Goal: Information Seeking & Learning: Learn about a topic

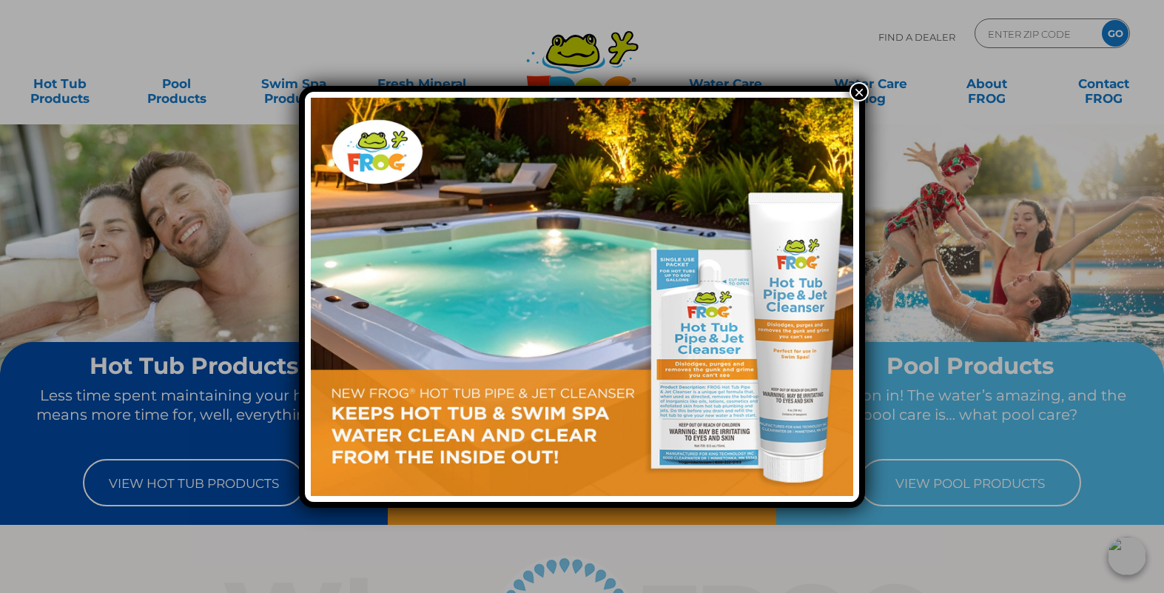
click at [689, 314] on img at bounding box center [582, 297] width 542 height 398
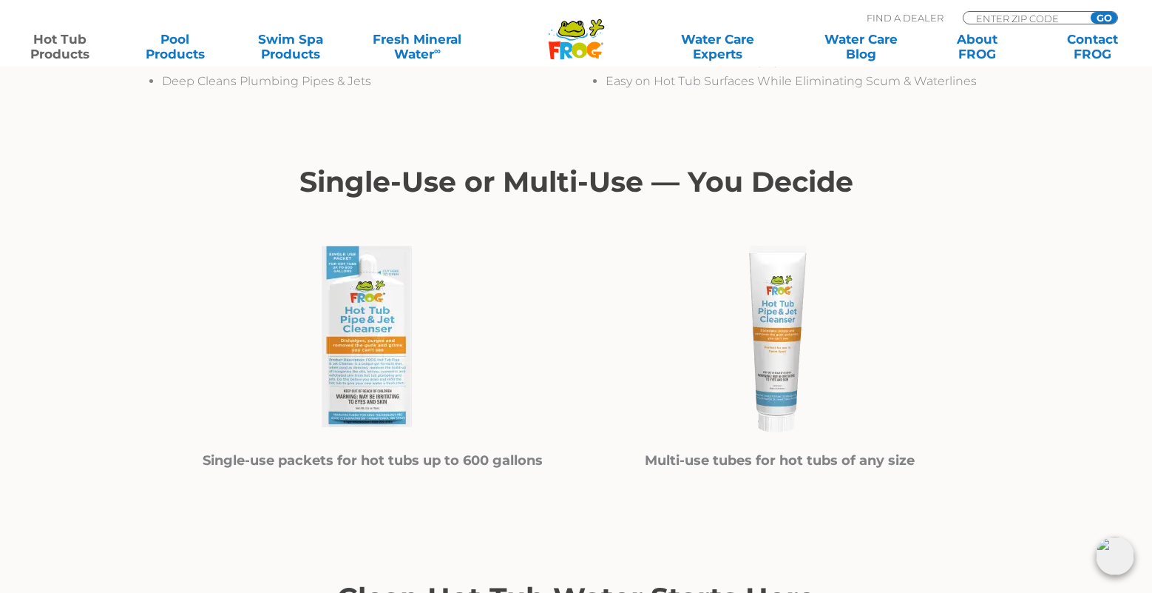
scroll to position [740, 0]
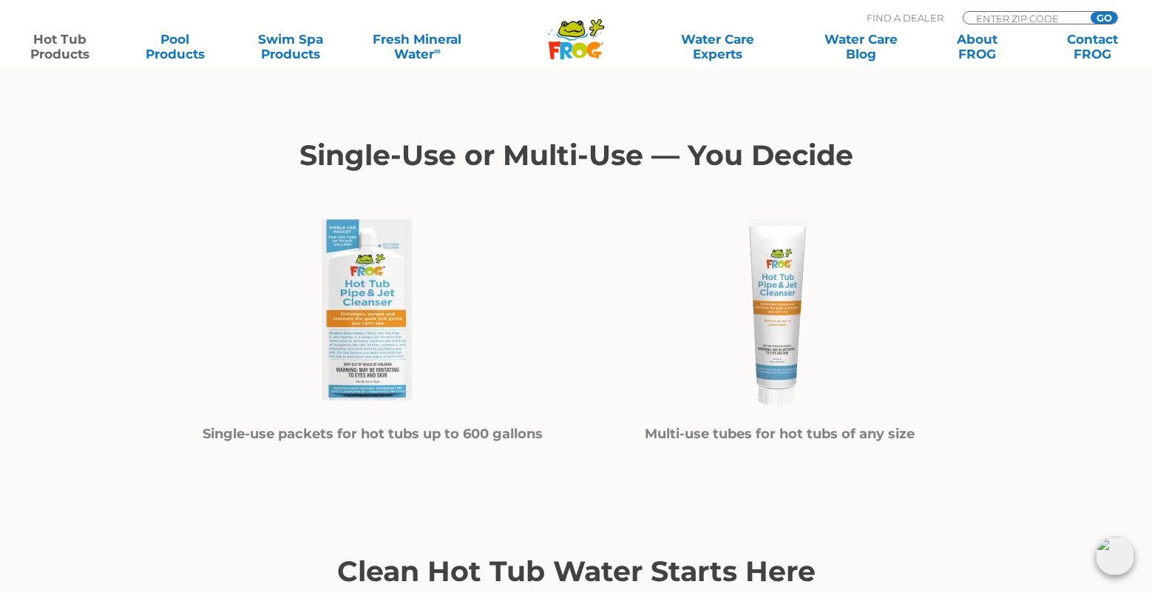
click at [359, 324] on img at bounding box center [373, 312] width 222 height 222
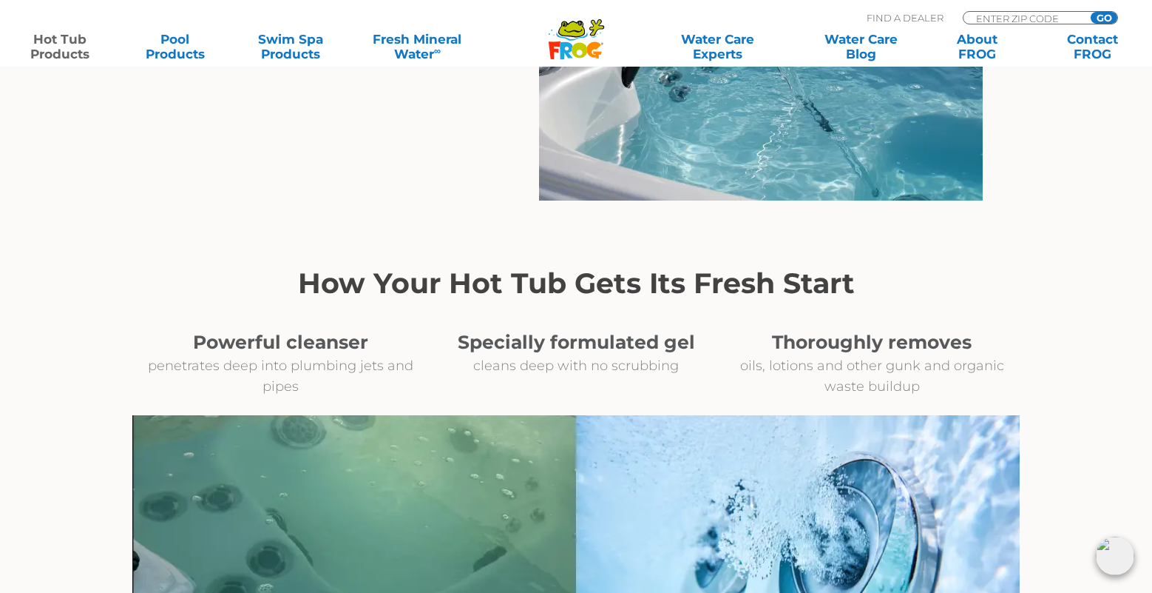
scroll to position [1405, 0]
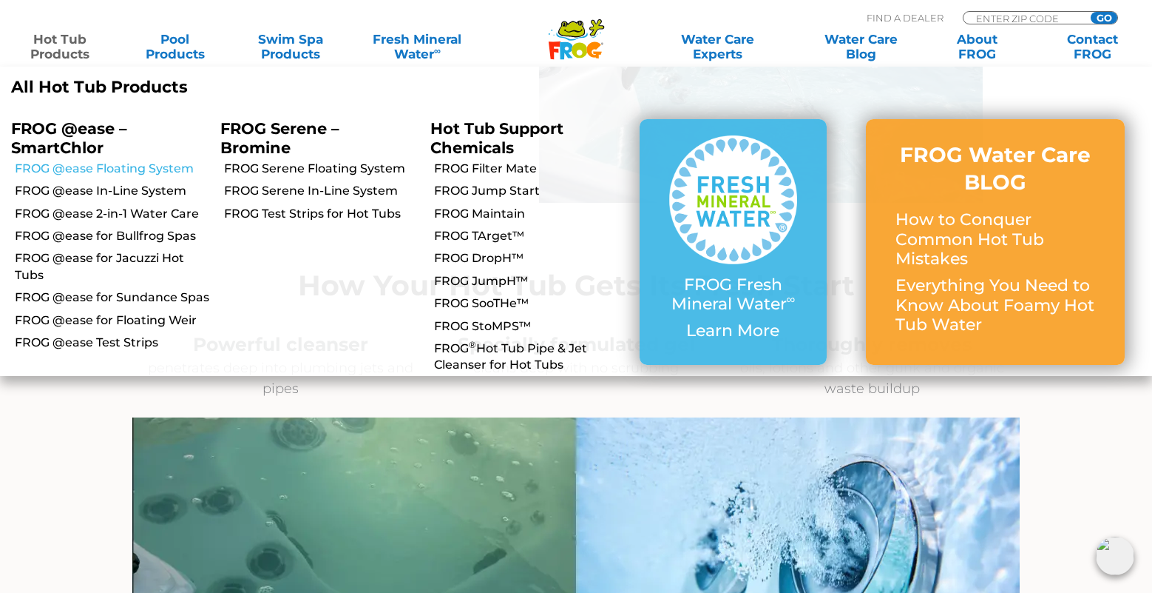
click at [154, 163] on link "FROG @ease Floating System" at bounding box center [112, 169] width 195 height 16
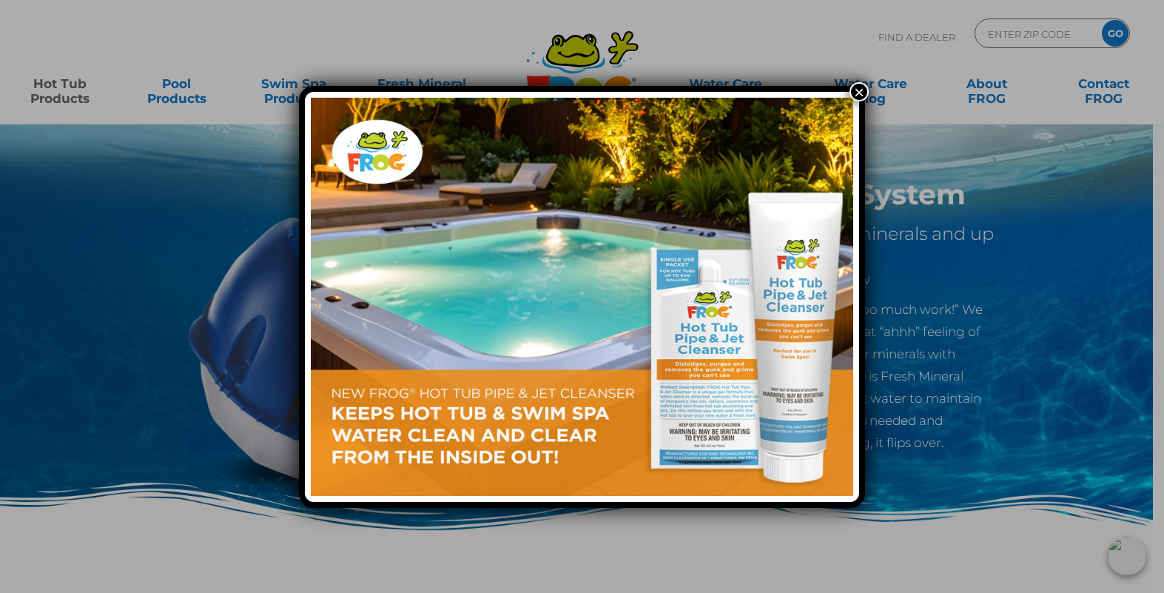
click at [857, 94] on button "×" at bounding box center [858, 91] width 19 height 19
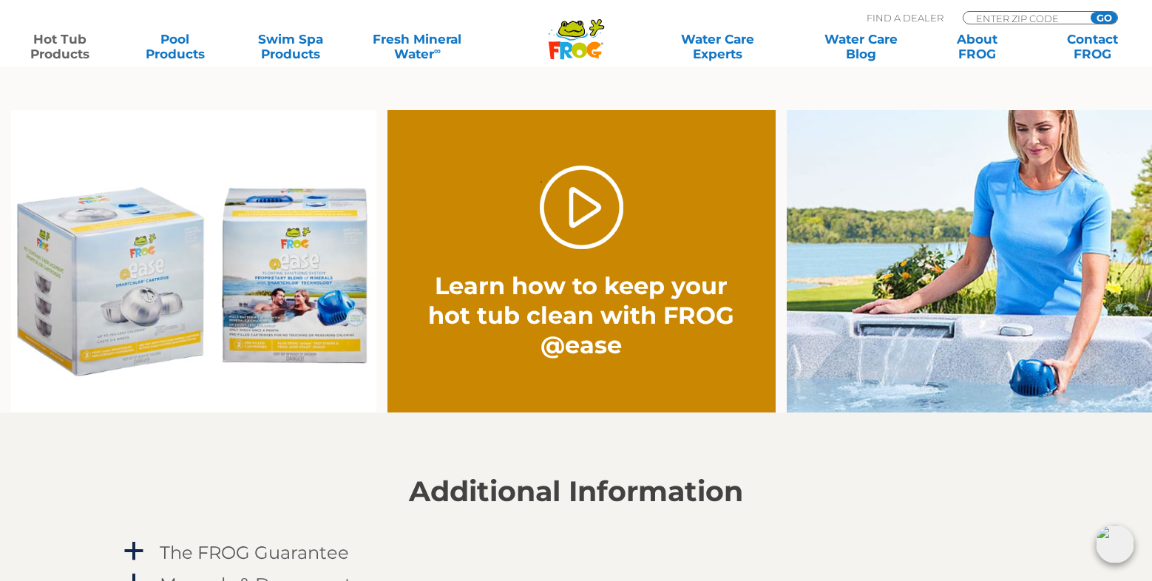
scroll to position [1110, 0]
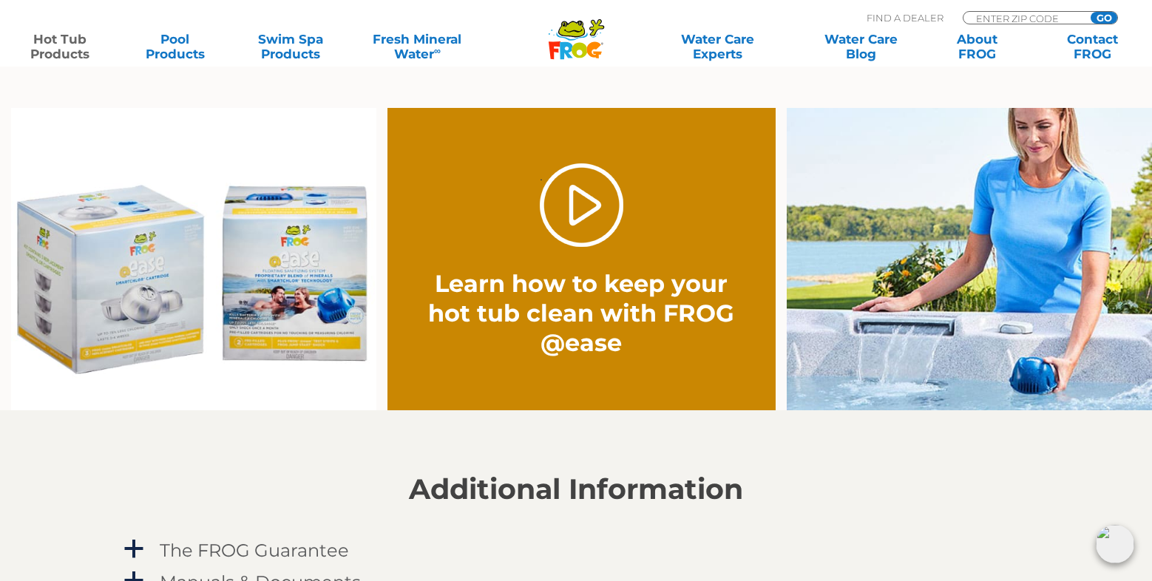
click at [317, 295] on img at bounding box center [193, 259] width 365 height 303
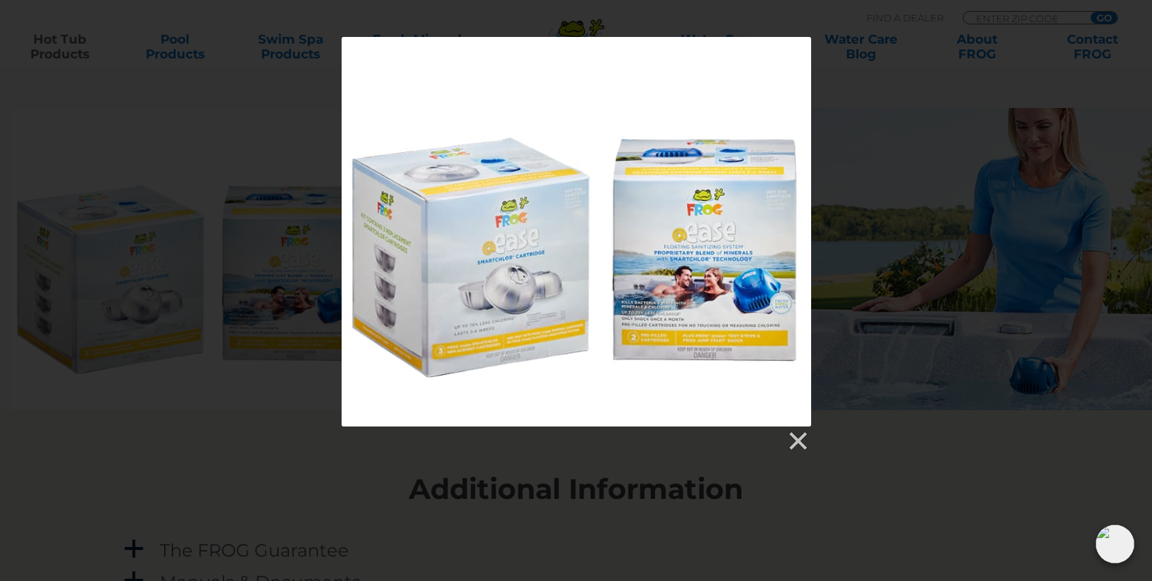
click at [736, 276] on div at bounding box center [577, 232] width 470 height 390
click at [807, 440] on link at bounding box center [797, 442] width 22 height 22
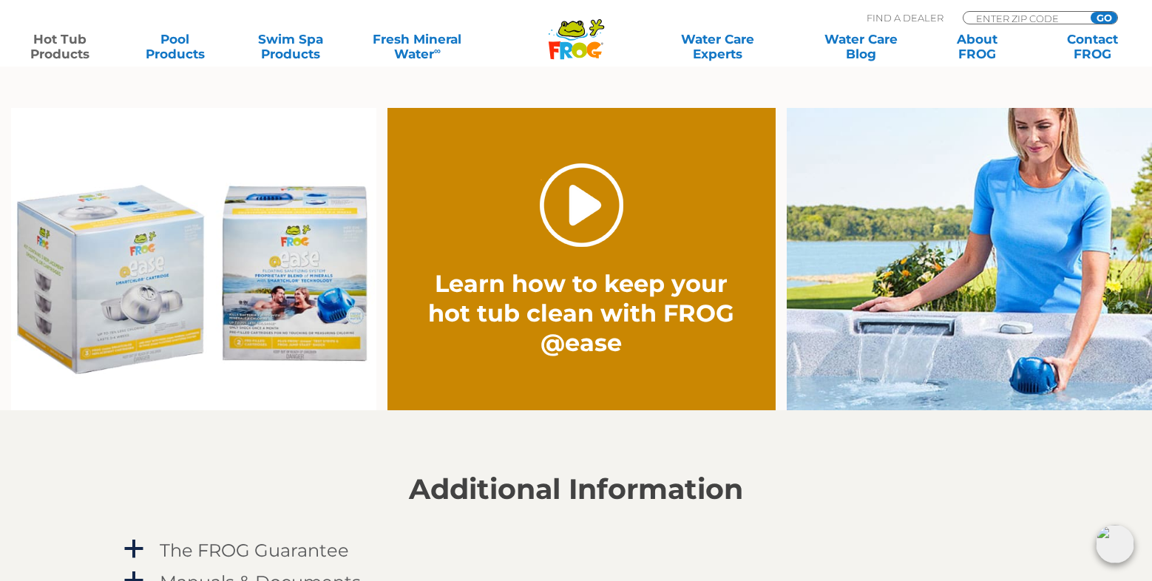
click at [591, 205] on link "." at bounding box center [582, 205] width 84 height 84
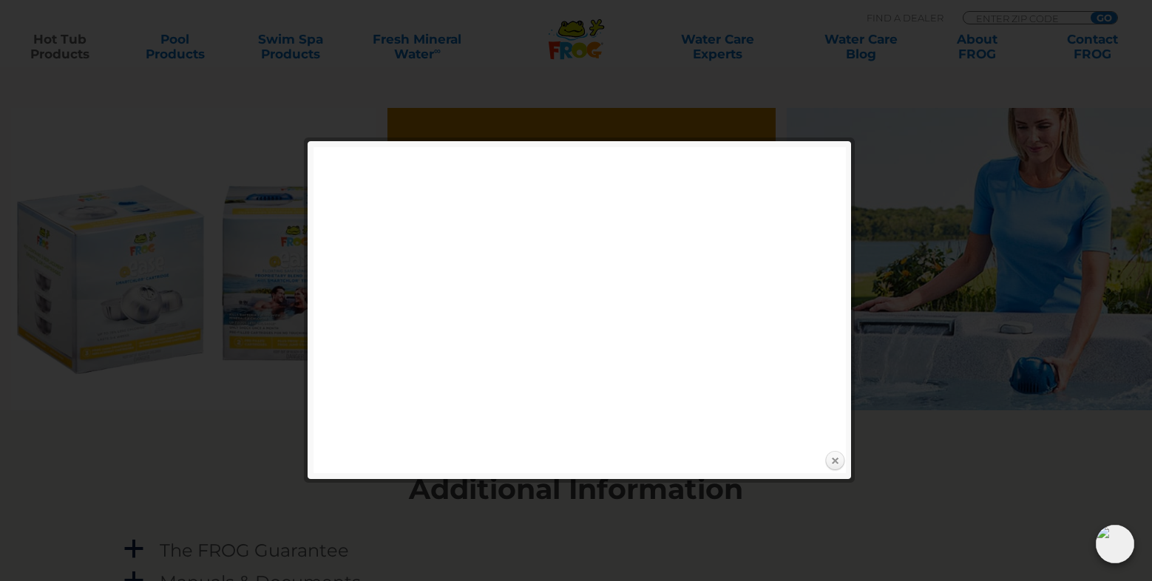
click at [831, 455] on link "Close" at bounding box center [835, 461] width 22 height 22
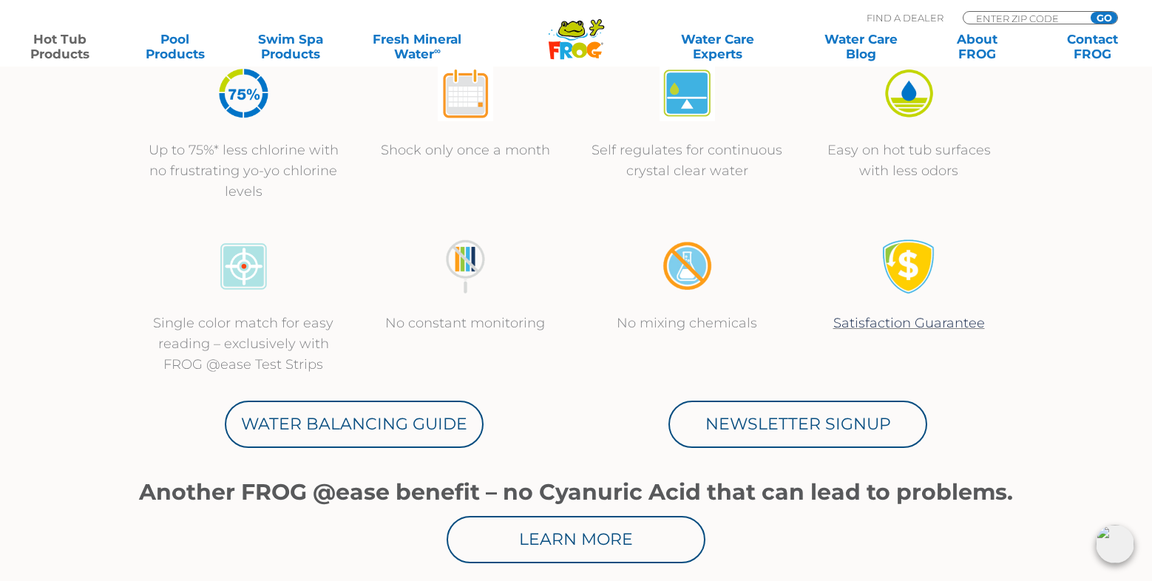
scroll to position [518, 0]
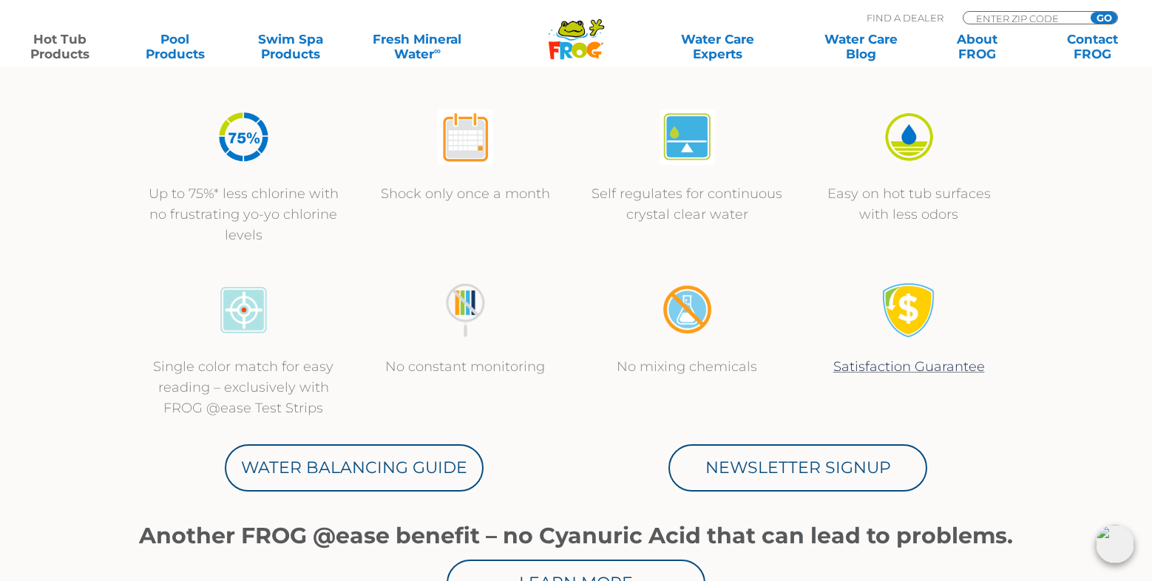
scroll to position [1110, 0]
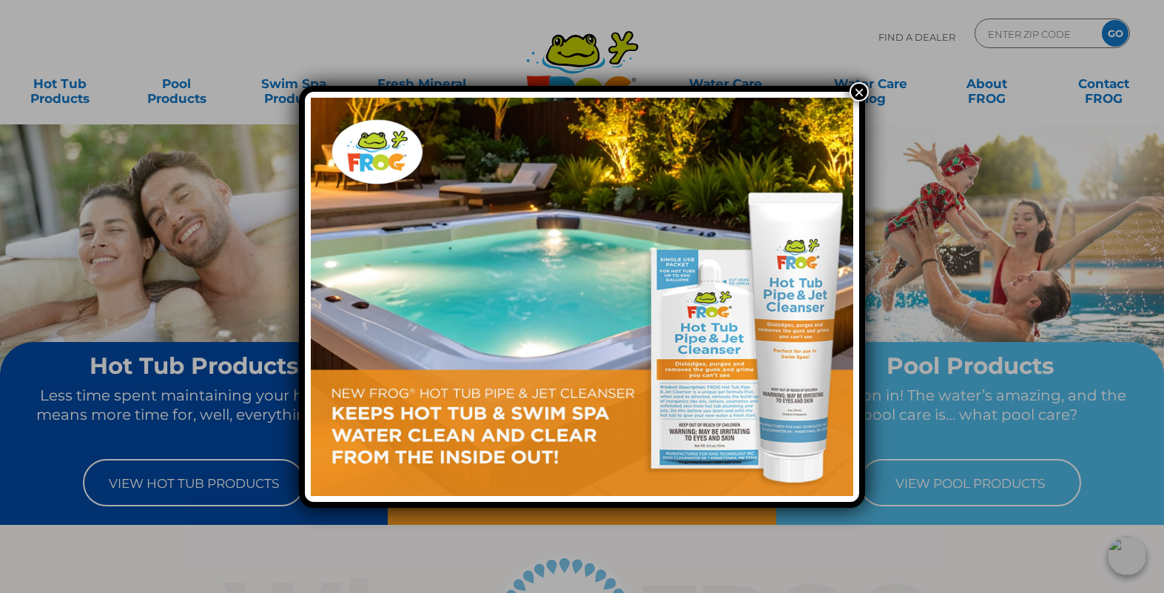
click at [717, 342] on img at bounding box center [582, 297] width 542 height 398
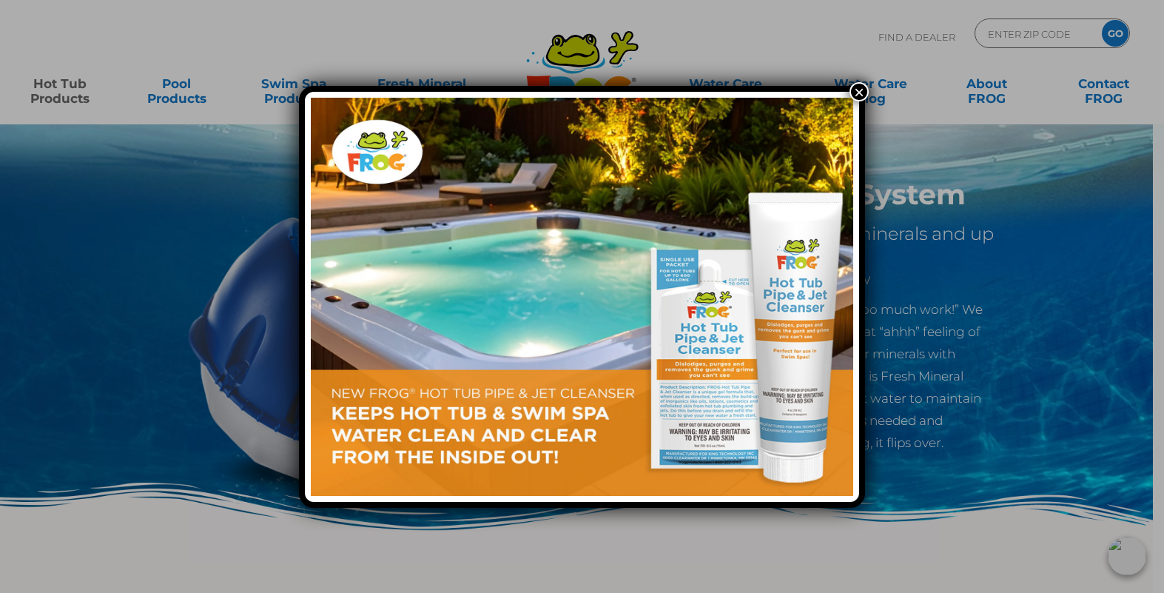
click at [861, 89] on button "×" at bounding box center [858, 91] width 19 height 19
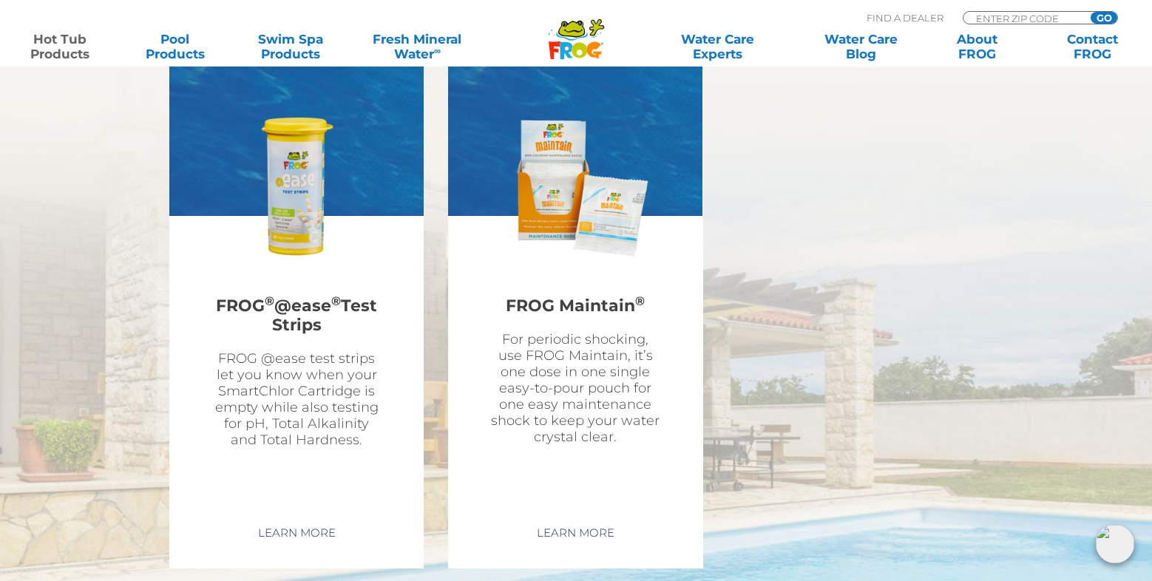
scroll to position [4142, 0]
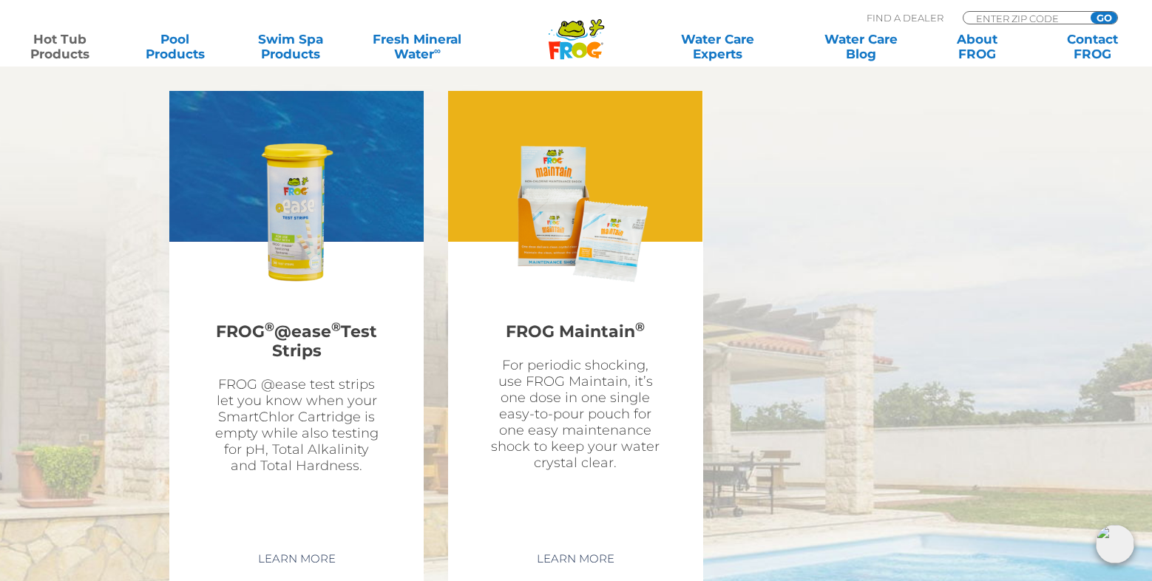
click at [580, 314] on h2 "FROG Maintain ®" at bounding box center [575, 332] width 173 height 36
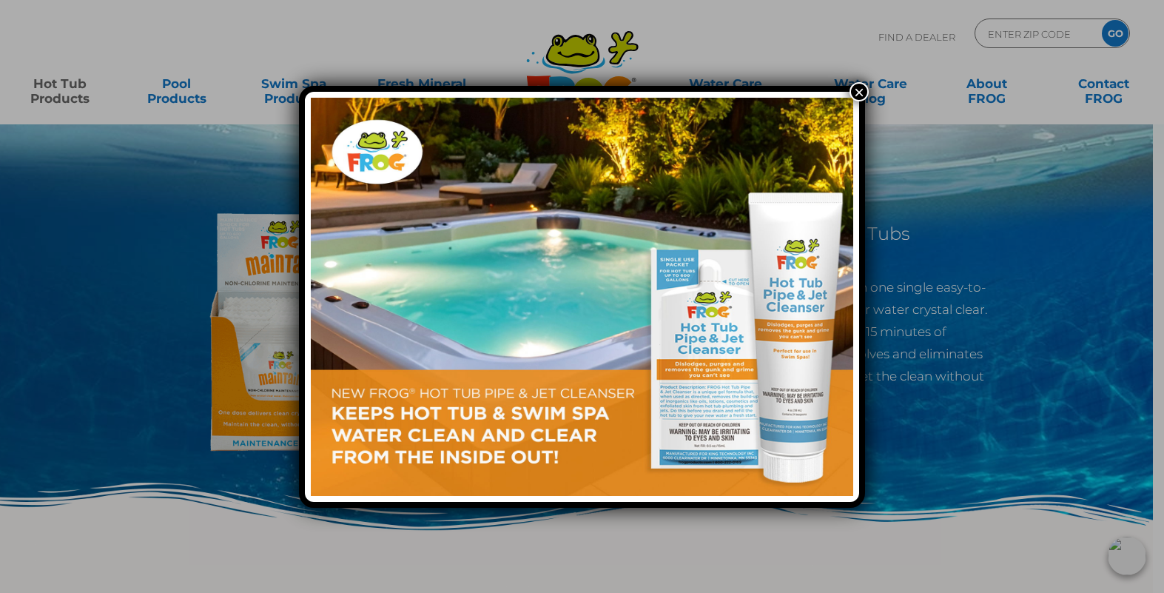
click at [444, 416] on img at bounding box center [582, 297] width 542 height 398
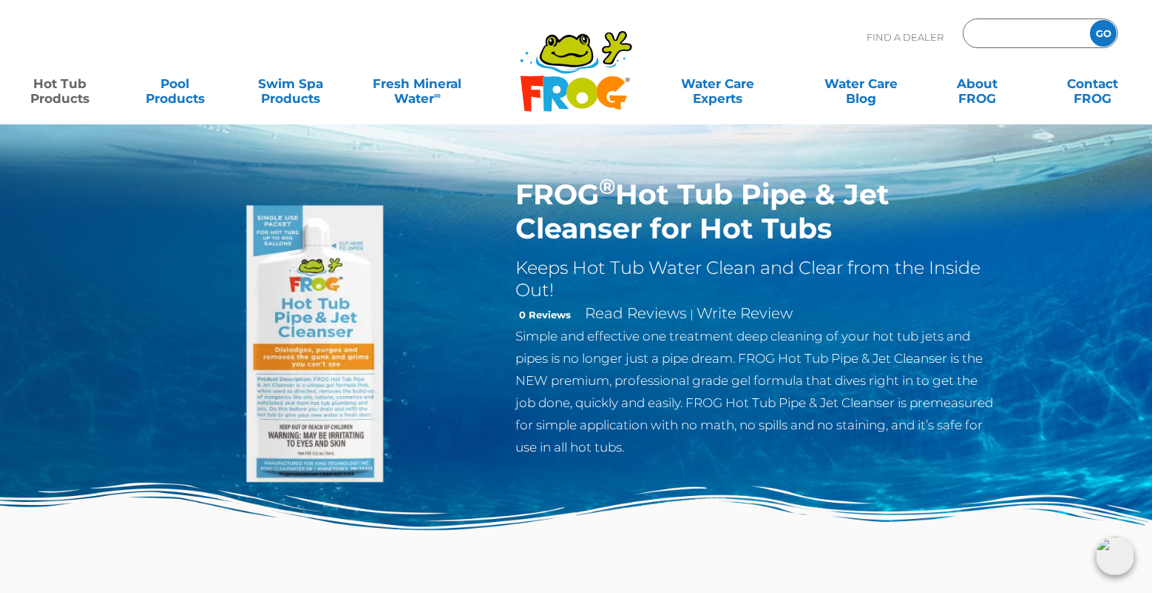
click at [1035, 29] on input "Zip Code Form" at bounding box center [1025, 33] width 100 height 21
type input "68048"
click at [1104, 38] on input "GO" at bounding box center [1103, 33] width 27 height 27
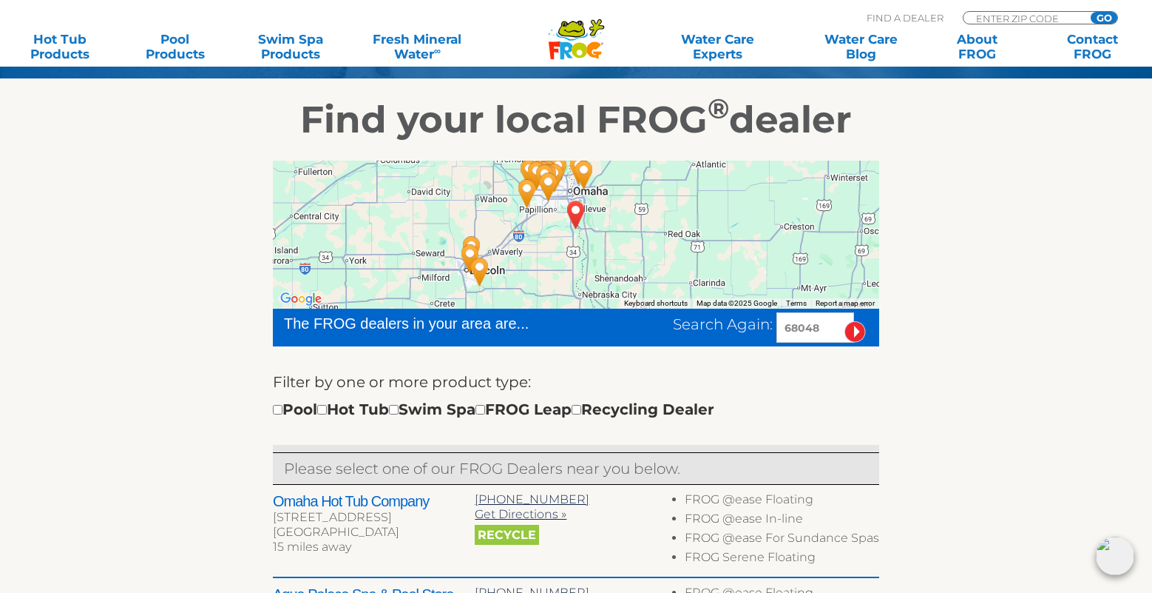
scroll to position [296, 0]
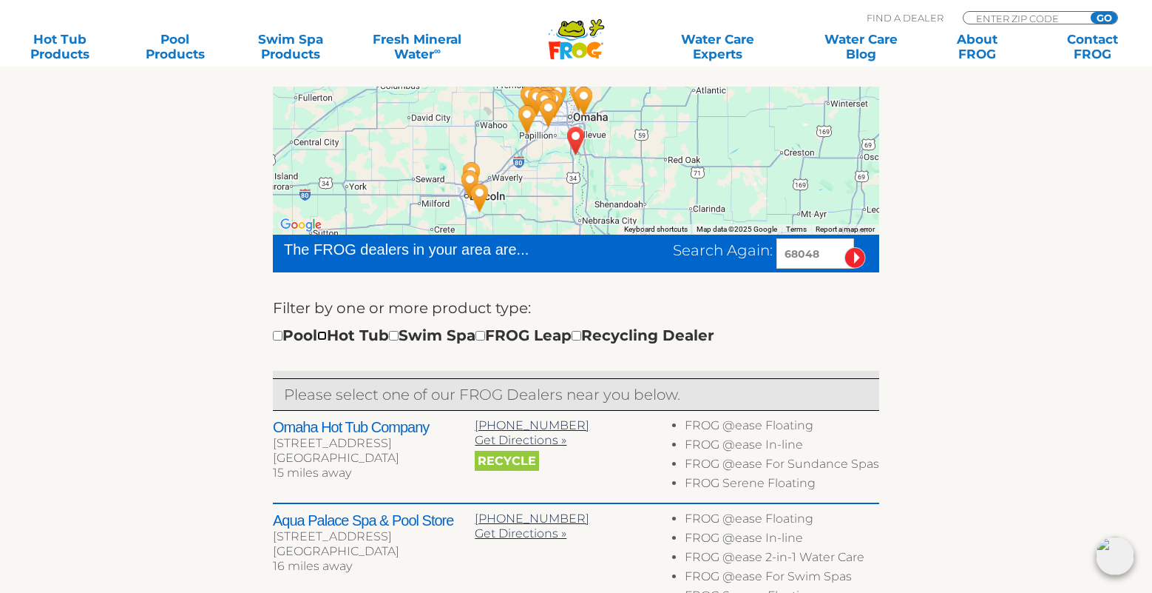
click at [327, 334] on input "checkbox" at bounding box center [322, 336] width 10 height 10
checkbox input "true"
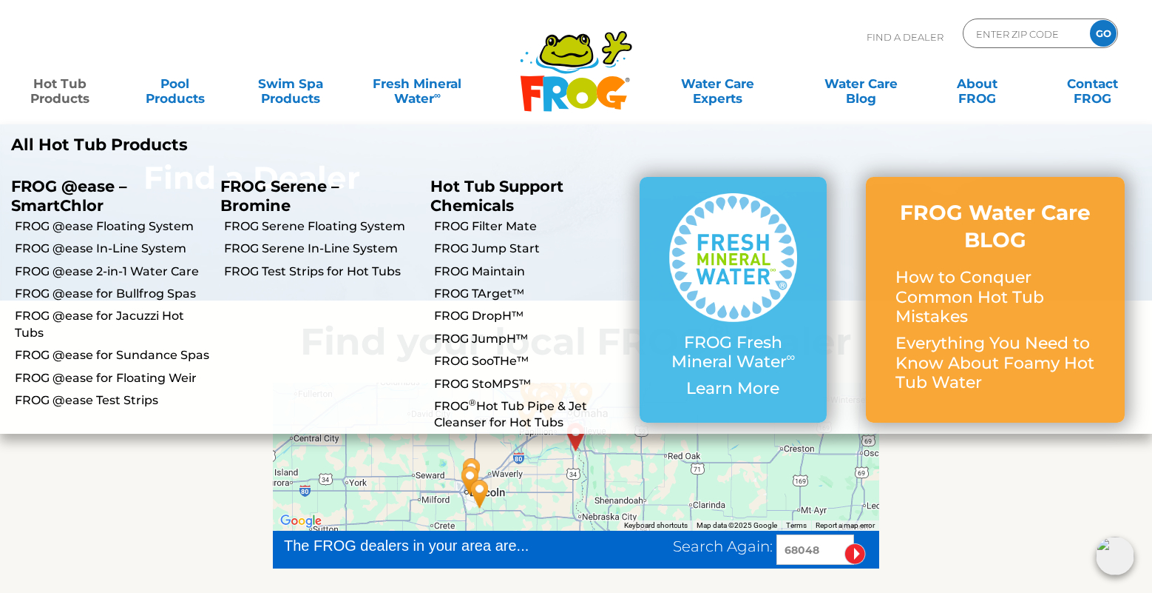
click at [61, 88] on link "Hot Tub Products" at bounding box center [60, 84] width 90 height 30
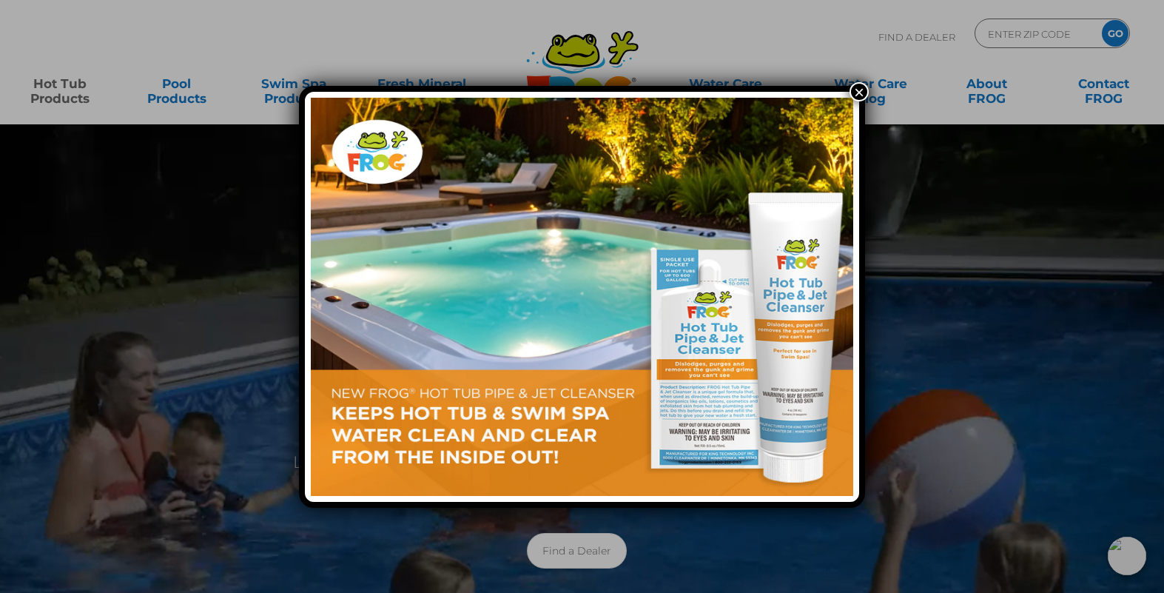
click at [853, 91] on button "×" at bounding box center [858, 91] width 19 height 19
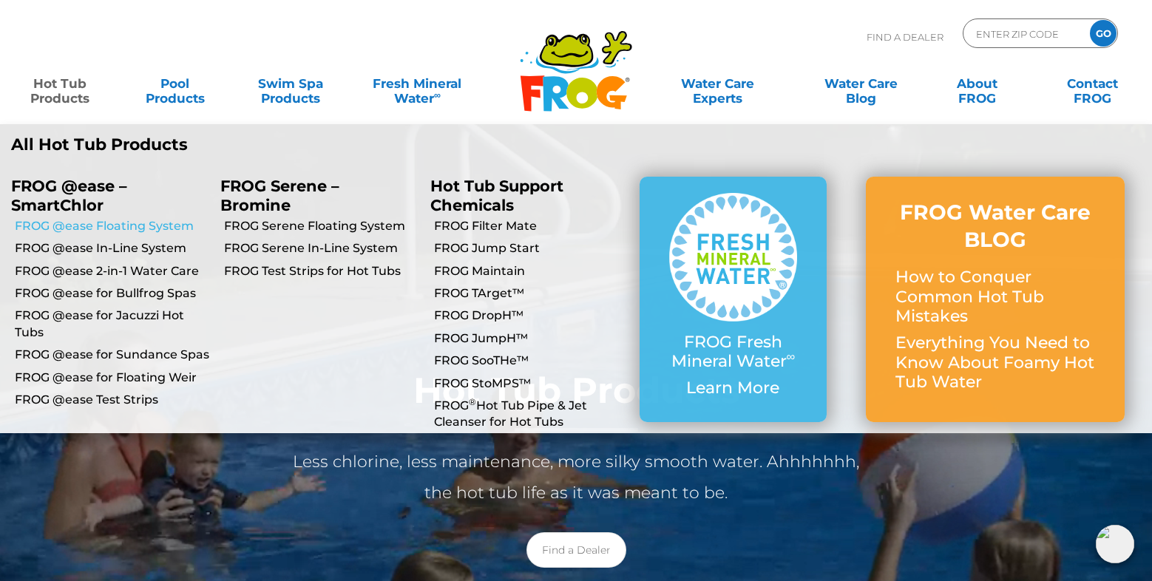
click at [155, 223] on link "FROG @ease Floating System" at bounding box center [112, 226] width 195 height 16
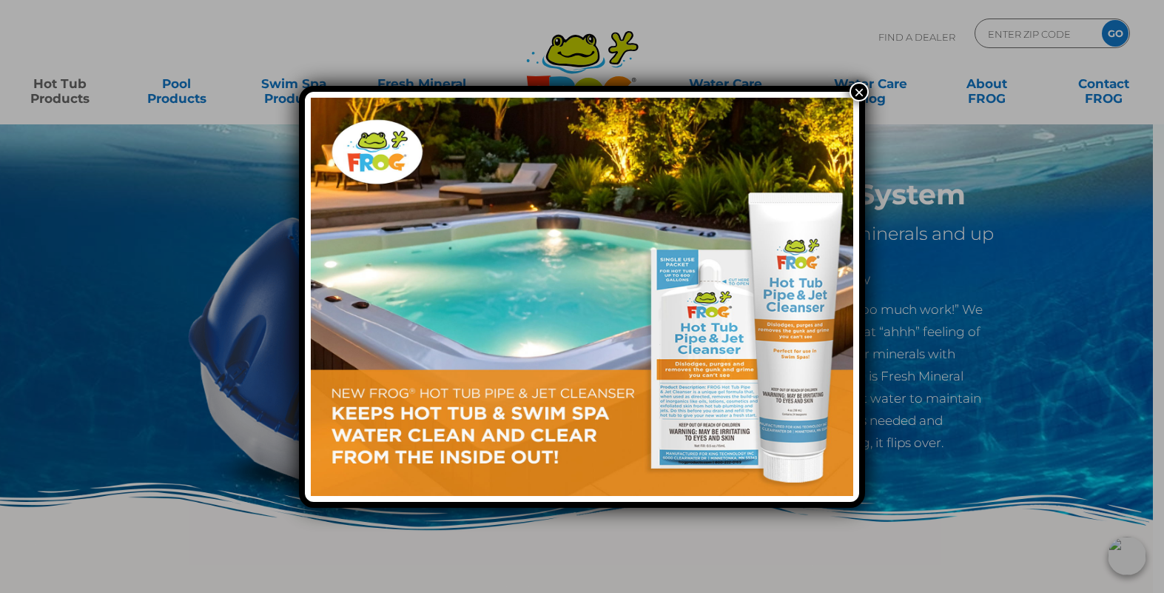
click at [711, 342] on img at bounding box center [582, 297] width 542 height 398
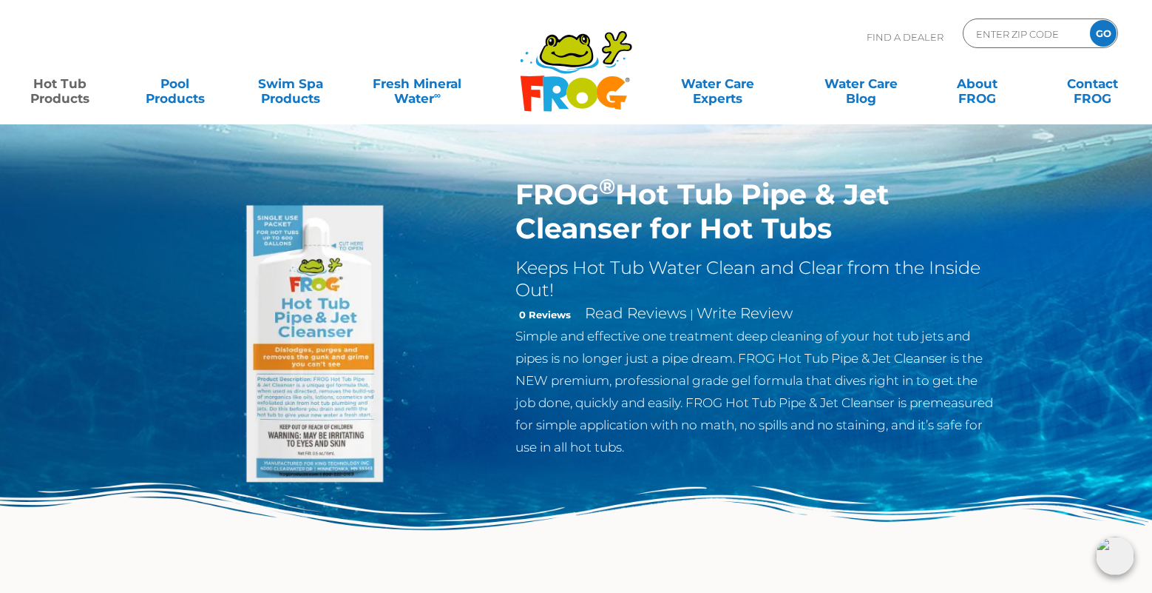
click at [346, 323] on img at bounding box center [324, 347] width 339 height 339
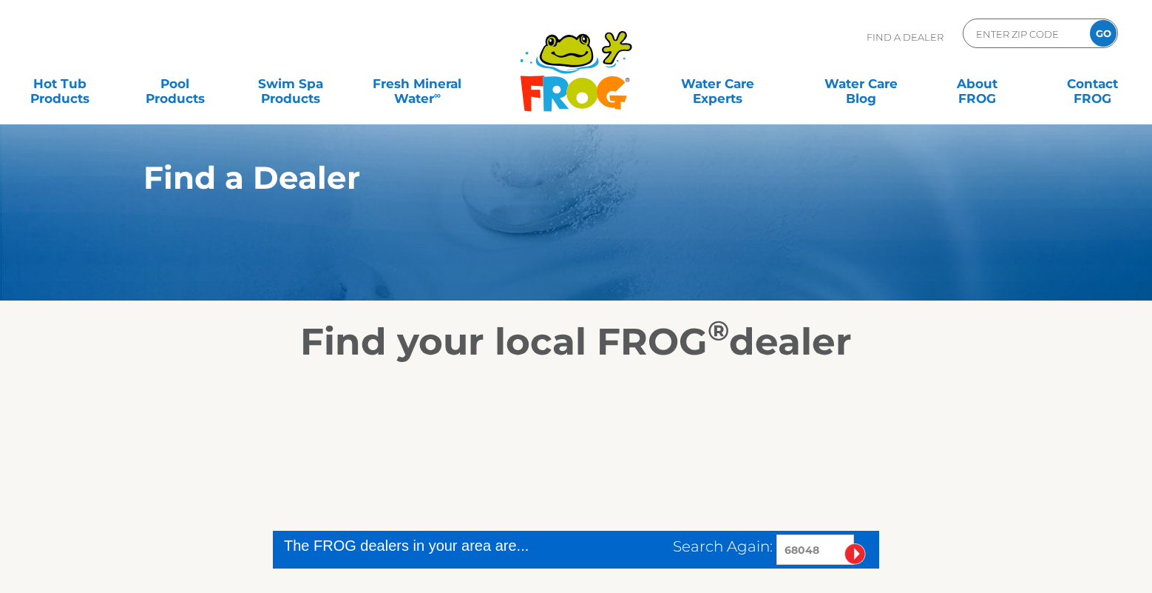
scroll to position [206, 0]
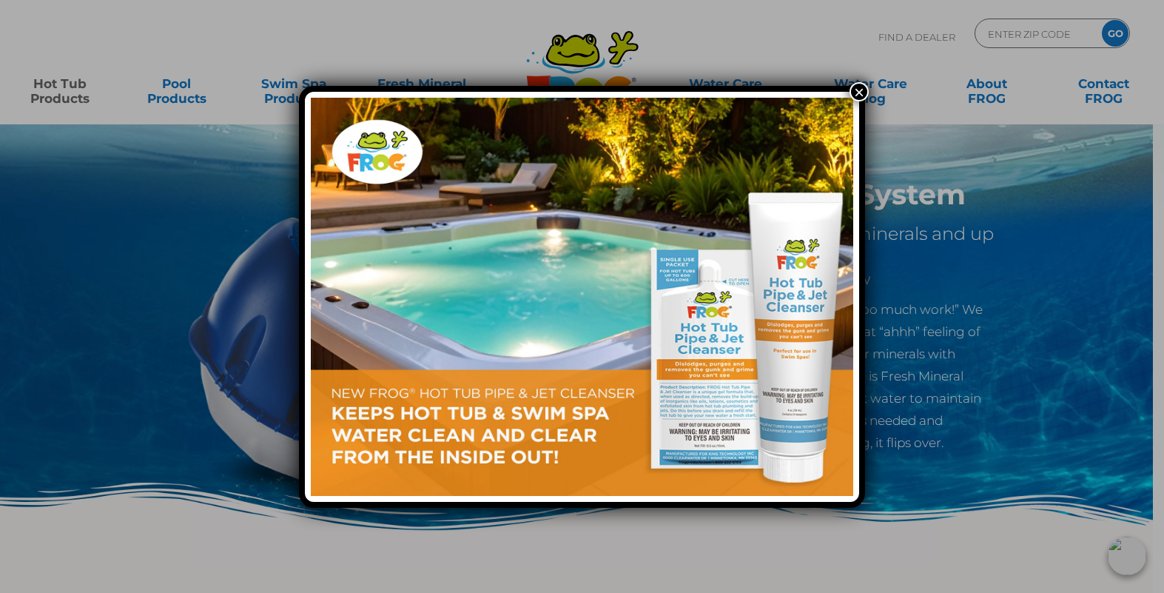
click at [719, 400] on img at bounding box center [582, 297] width 542 height 398
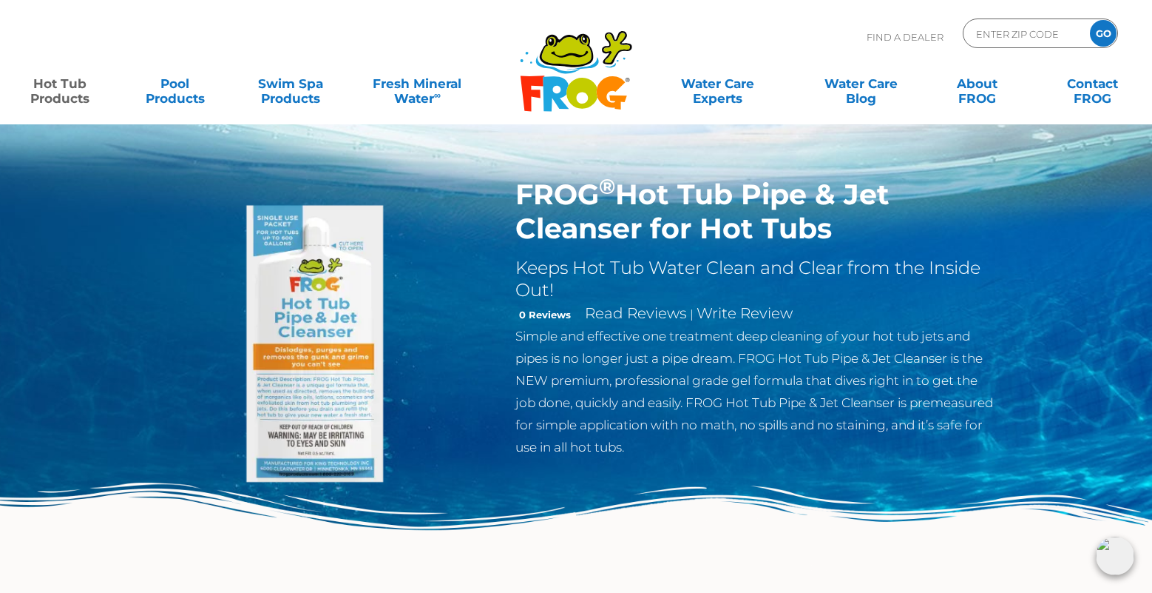
click at [68, 81] on link "Hot Tub Products" at bounding box center [60, 84] width 90 height 30
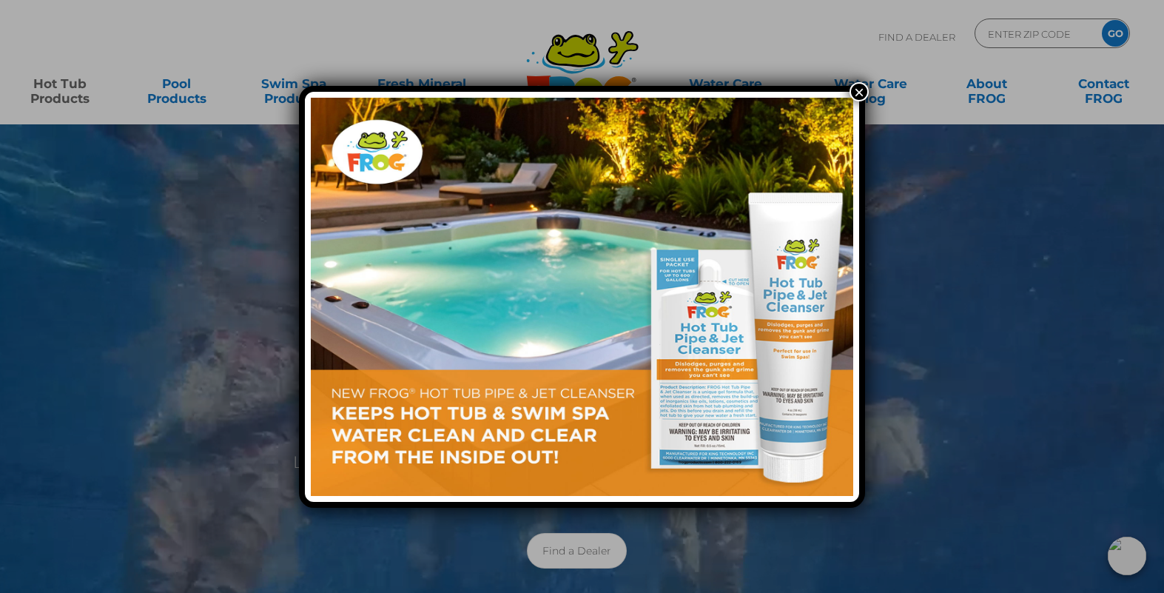
click at [47, 90] on div "×" at bounding box center [582, 296] width 1164 height 593
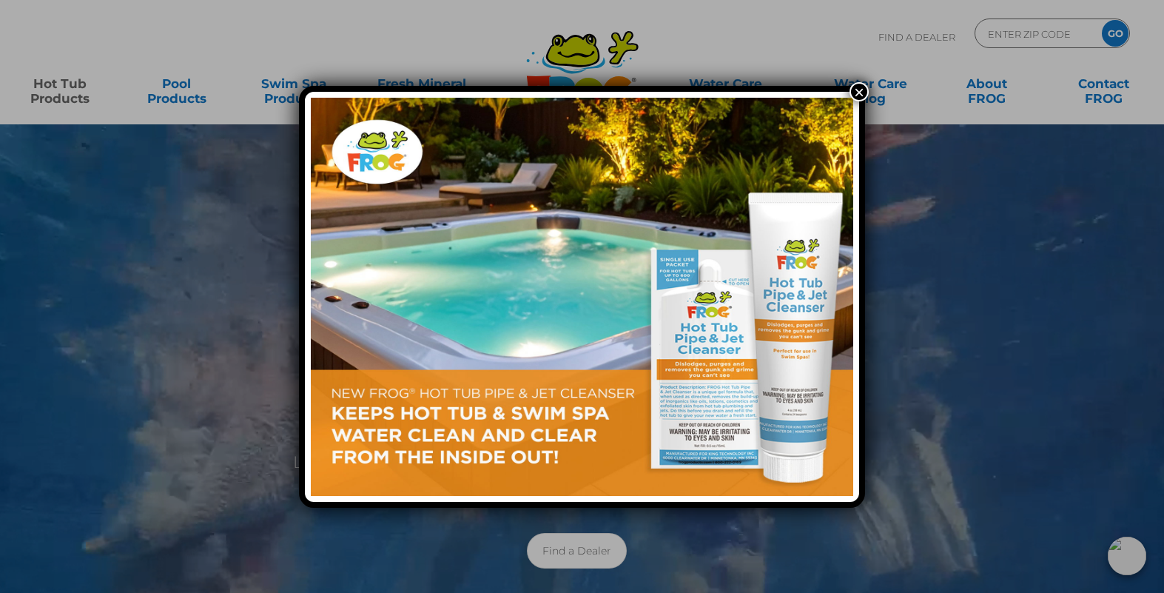
click at [866, 94] on button "×" at bounding box center [858, 91] width 19 height 19
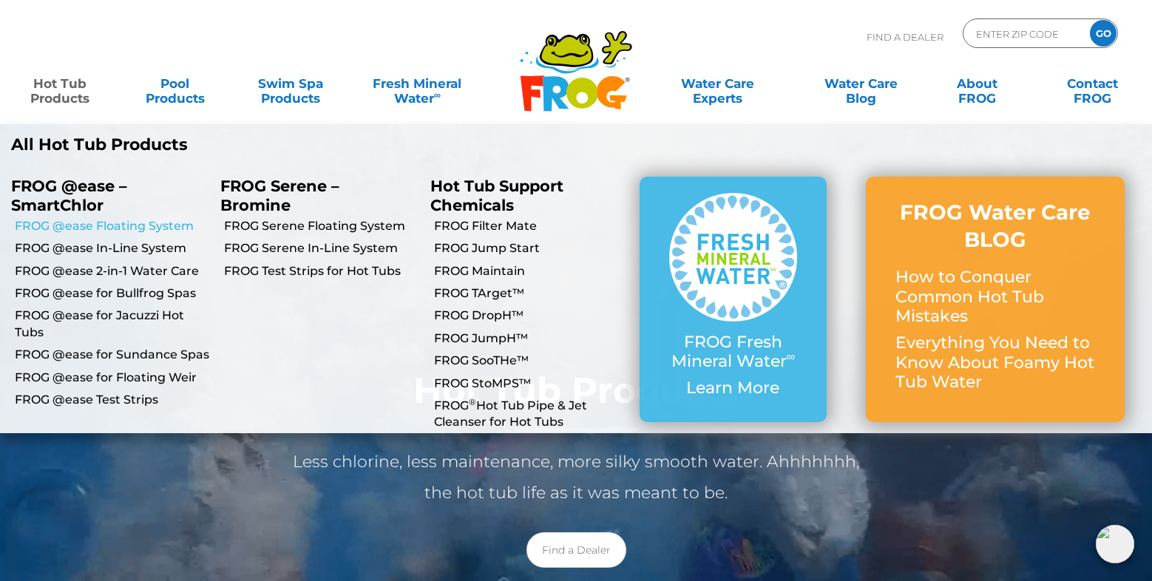
click at [94, 227] on link "FROG @ease Floating System" at bounding box center [112, 226] width 195 height 16
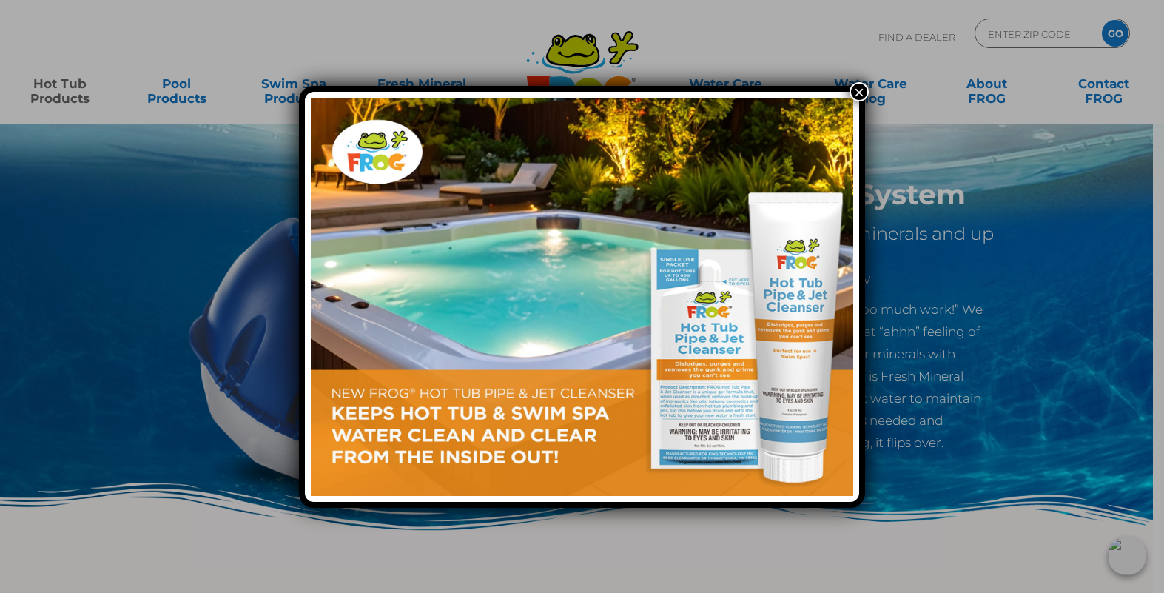
click at [695, 402] on img at bounding box center [582, 297] width 542 height 398
